Goal: Navigation & Orientation: Find specific page/section

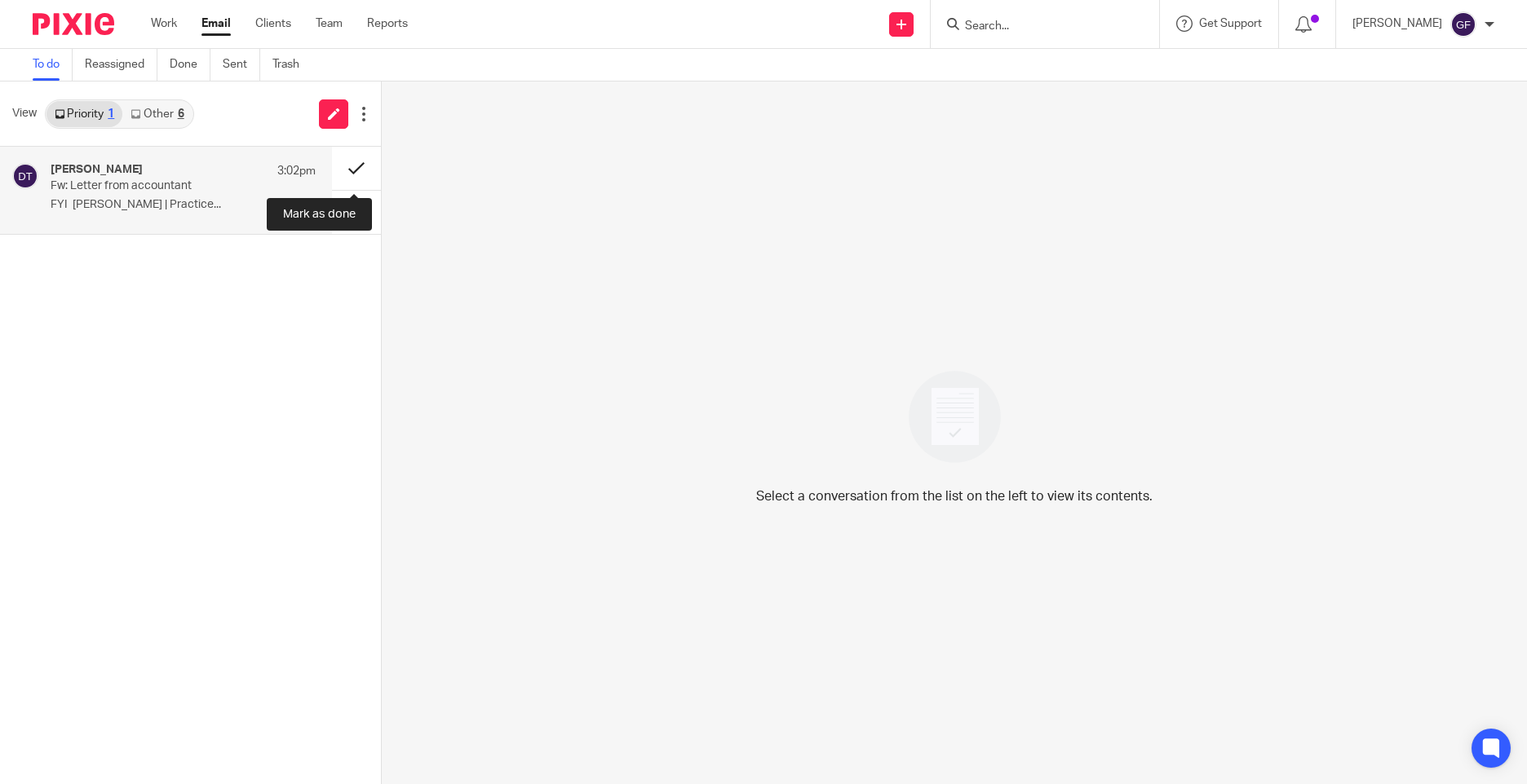
click at [359, 167] on button at bounding box center [356, 168] width 49 height 43
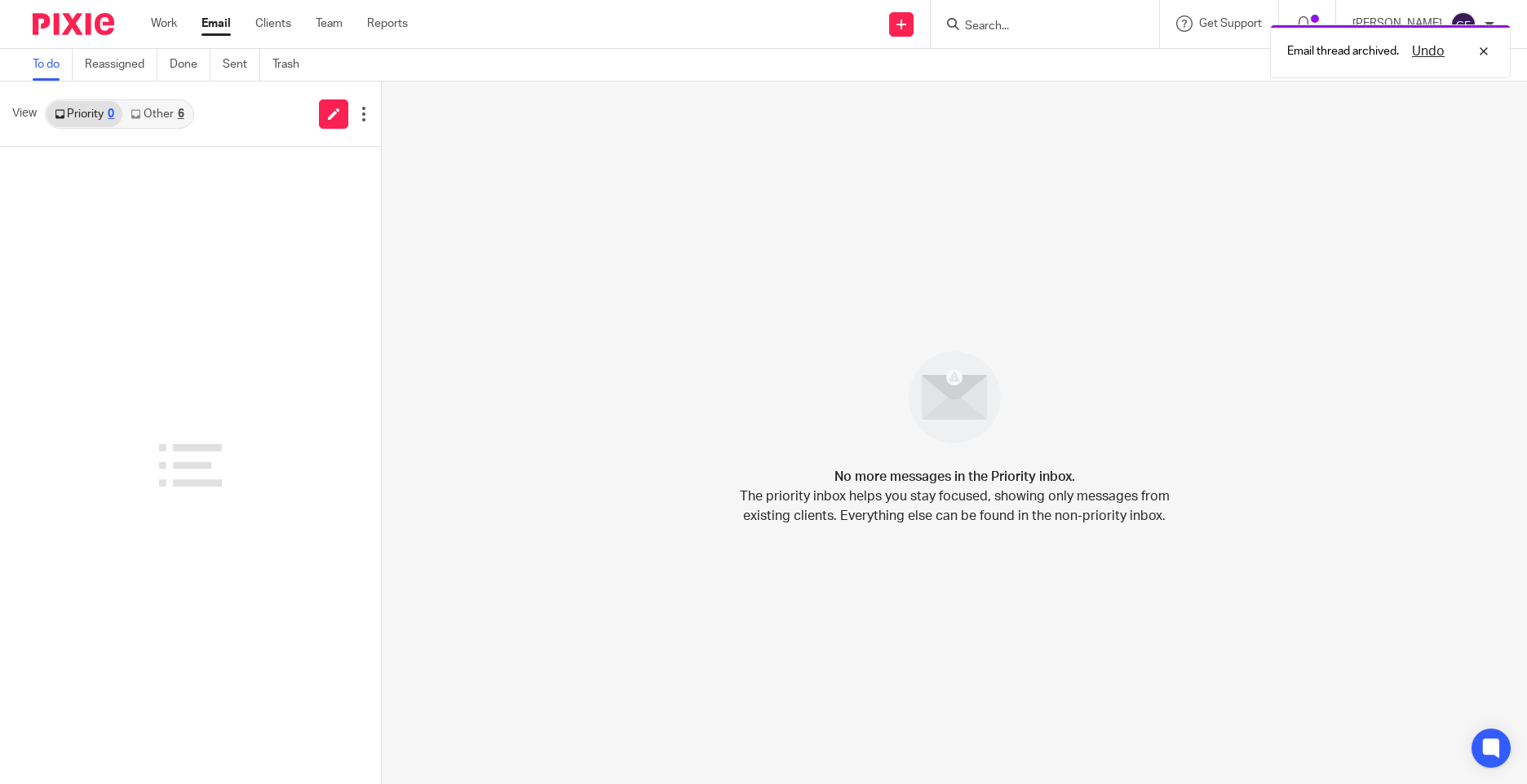
click at [161, 111] on link "Other 6" at bounding box center [156, 114] width 69 height 26
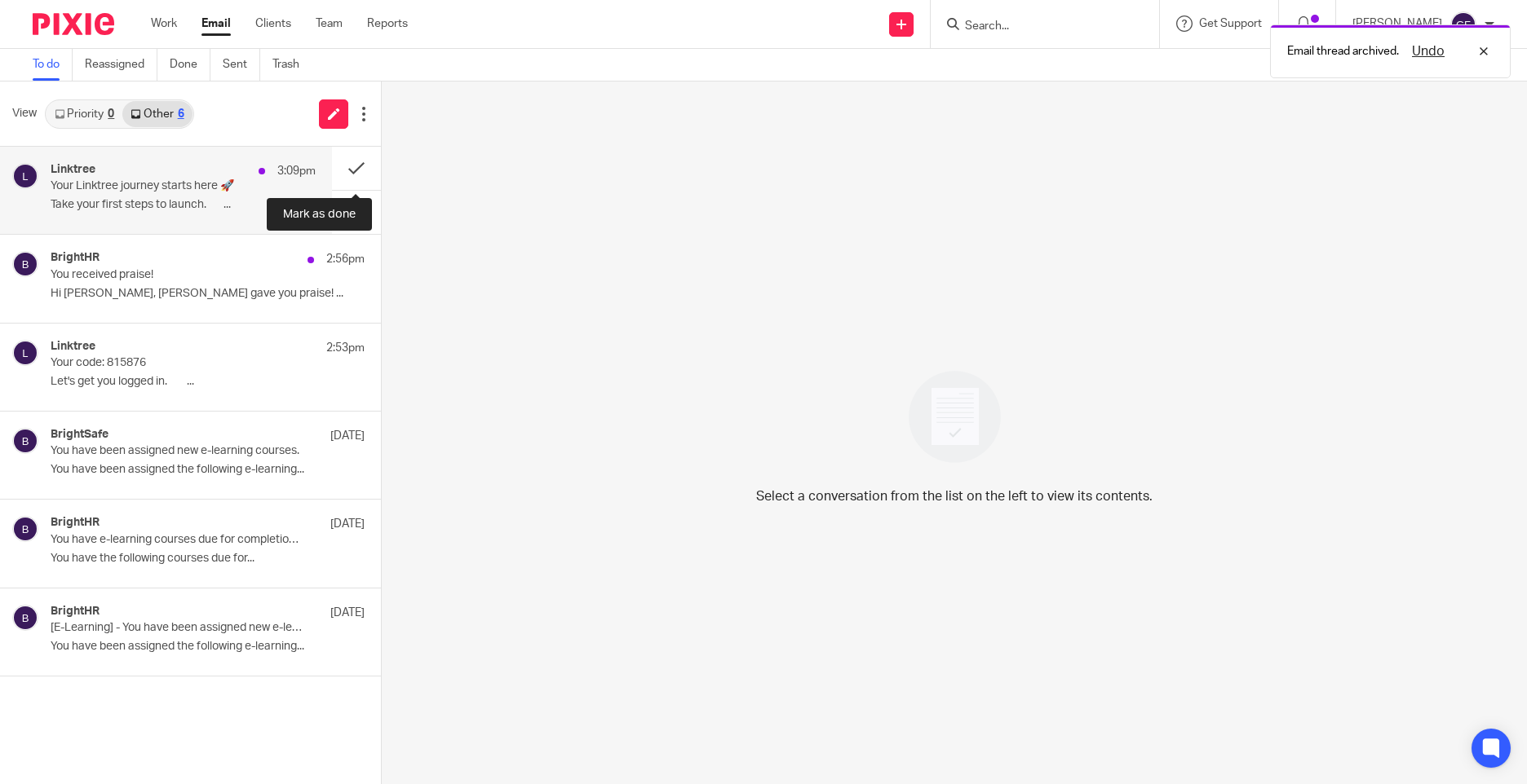
click at [365, 162] on button at bounding box center [356, 168] width 49 height 43
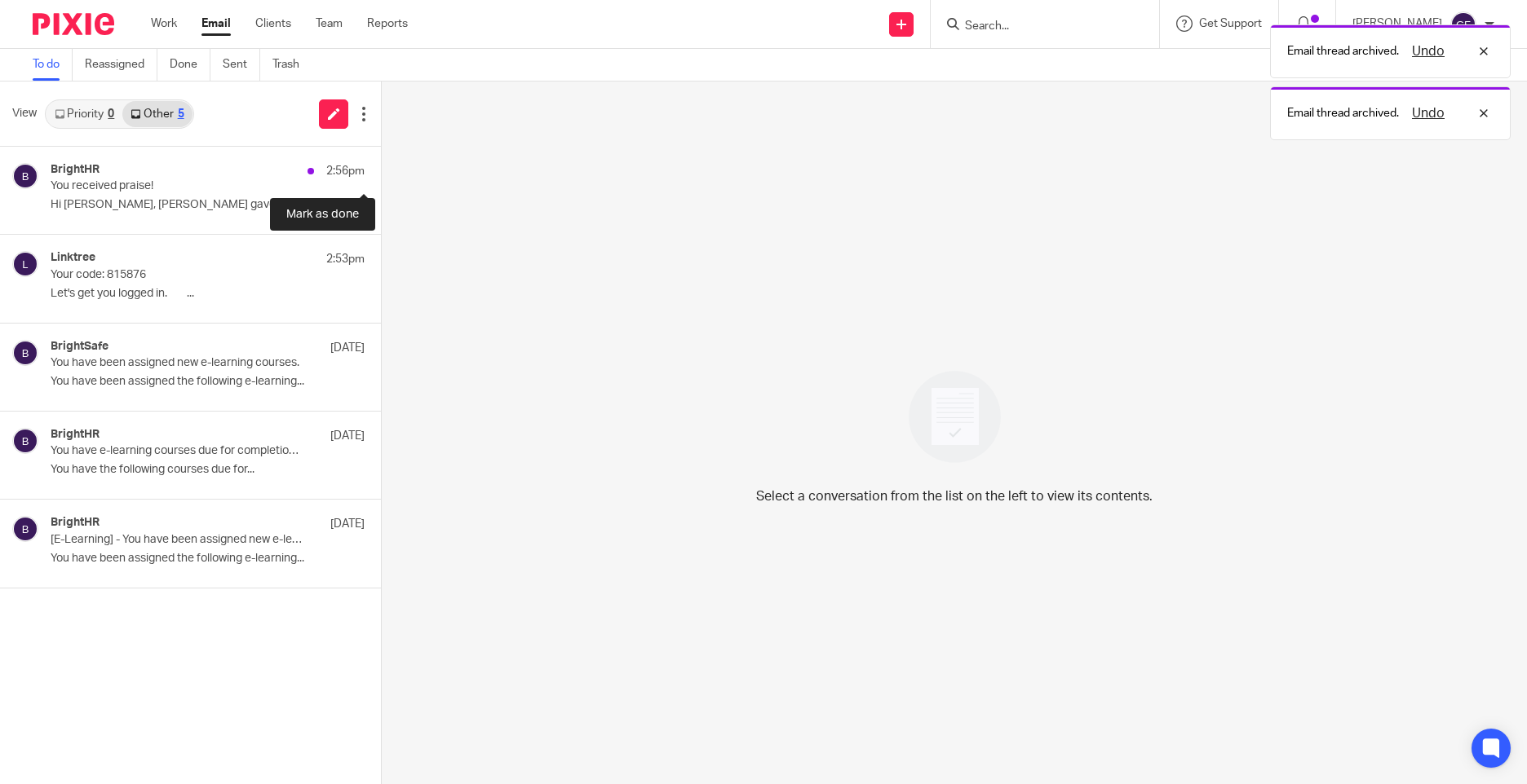
click at [381, 162] on button at bounding box center [387, 168] width 13 height 43
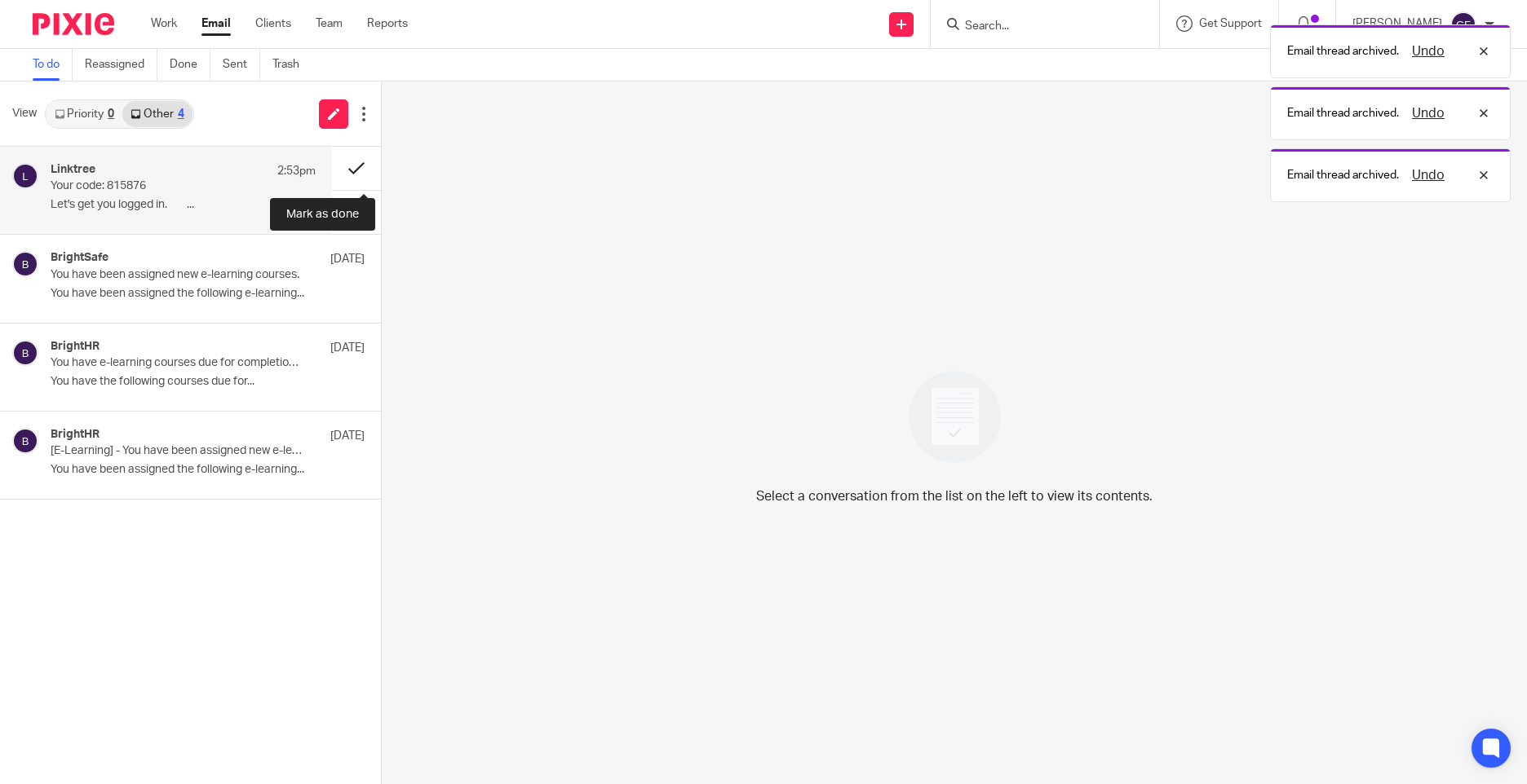
click at [360, 158] on button at bounding box center [356, 168] width 49 height 43
